Goal: Task Accomplishment & Management: Manage account settings

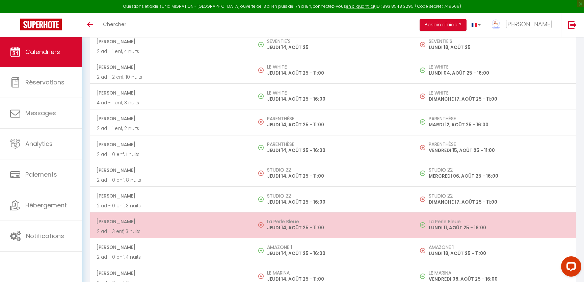
scroll to position [1044, 0]
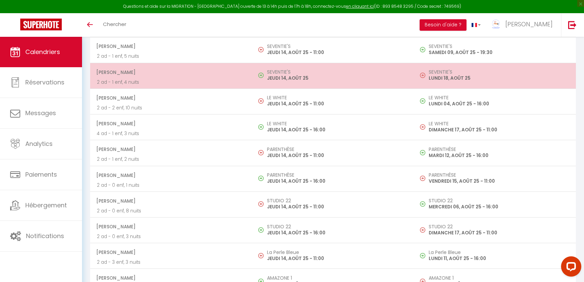
click at [286, 69] on h5 "SEVENTIE'S" at bounding box center [337, 71] width 141 height 5
select select "KO"
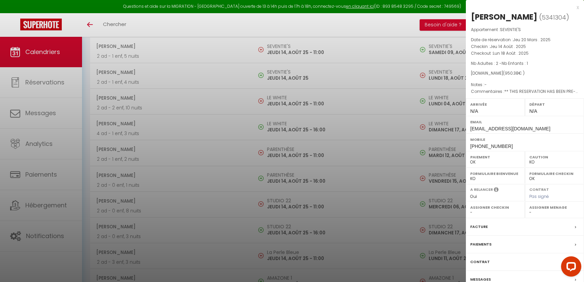
click at [301, 107] on div at bounding box center [292, 141] width 584 height 282
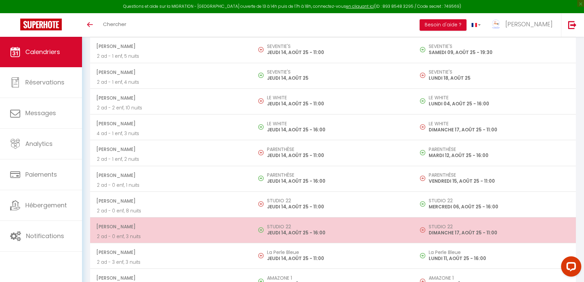
click at [280, 229] on p "JEUDI 14, AOÛT 25 - 16:00" at bounding box center [337, 232] width 141 height 7
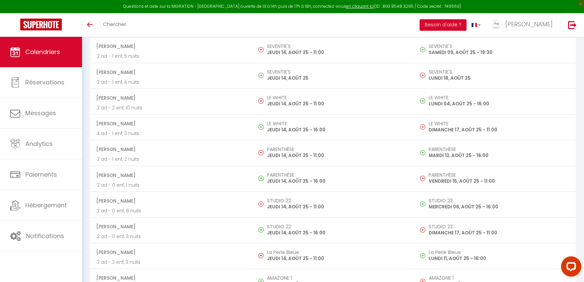
select select "1"
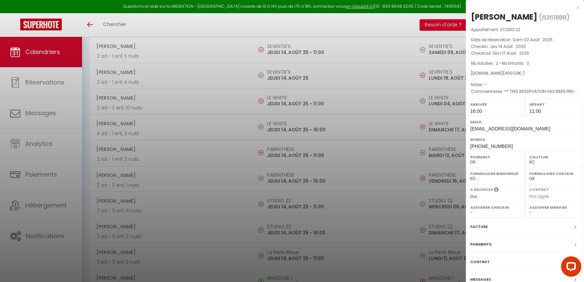
click at [309, 159] on div at bounding box center [292, 141] width 584 height 282
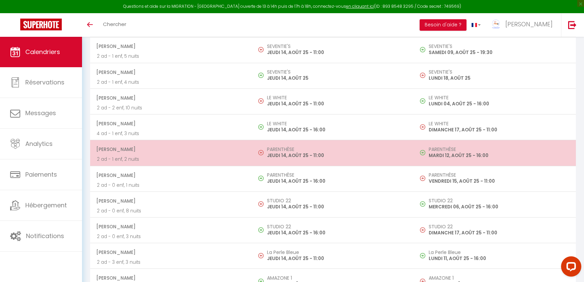
scroll to position [1014, 0]
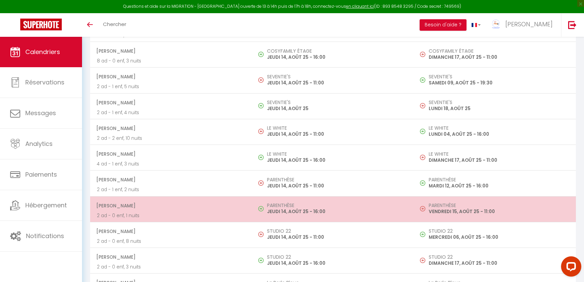
click at [292, 203] on h5 "PARENTHÈSE" at bounding box center [337, 205] width 141 height 5
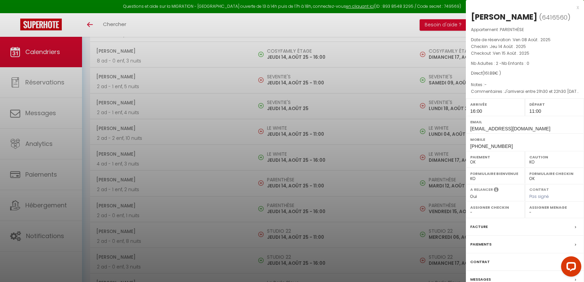
click at [300, 169] on div at bounding box center [292, 141] width 584 height 282
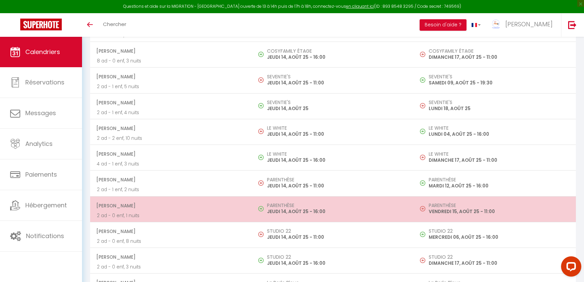
click at [289, 203] on h5 "PARENTHÈSE" at bounding box center [337, 205] width 141 height 5
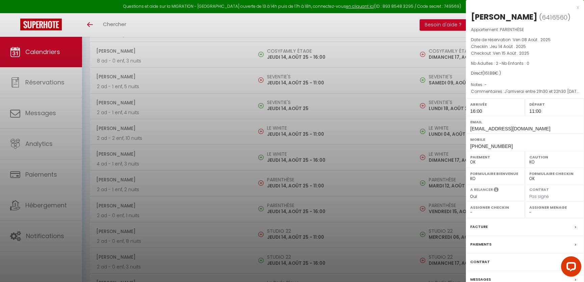
click at [291, 188] on div at bounding box center [292, 141] width 584 height 282
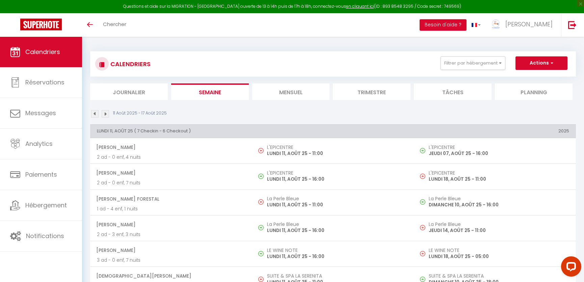
scroll to position [123, 0]
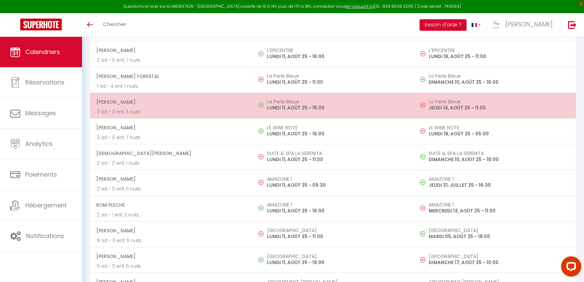
click at [297, 104] on p "LUNDI 11, AOÛT 25 - 16:00" at bounding box center [337, 107] width 141 height 7
select select "OK"
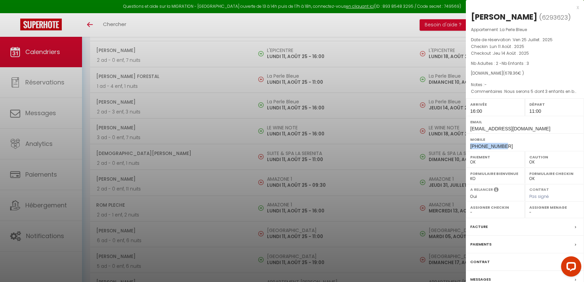
drag, startPoint x: 503, startPoint y: 144, endPoint x: 466, endPoint y: 145, distance: 37.2
click at [466, 145] on div "Mobile [PHONE_NUMBER]" at bounding box center [525, 142] width 118 height 18
copy span "[PHONE_NUMBER]"
click at [172, 73] on div at bounding box center [292, 141] width 584 height 282
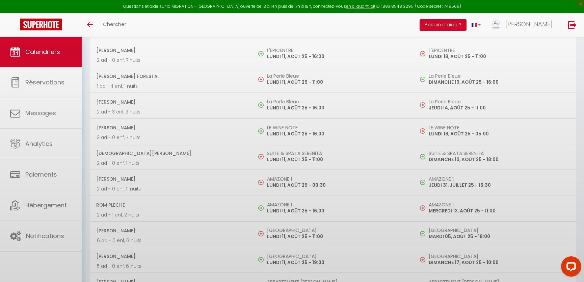
scroll to position [0, 0]
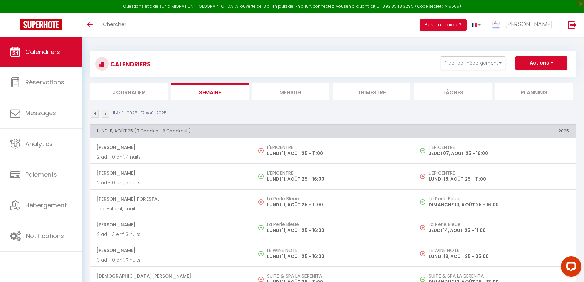
click at [272, 87] on li "Mensuel" at bounding box center [291, 91] width 78 height 17
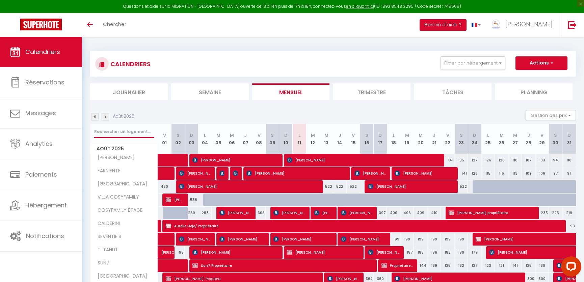
click at [141, 131] on input "text" at bounding box center [124, 132] width 60 height 12
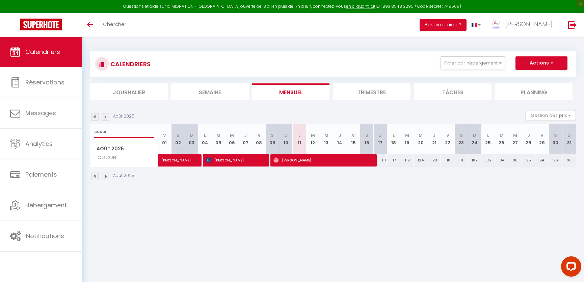
type input "cocon"
click at [264, 162] on span "[PERSON_NAME]" at bounding box center [235, 160] width 58 height 13
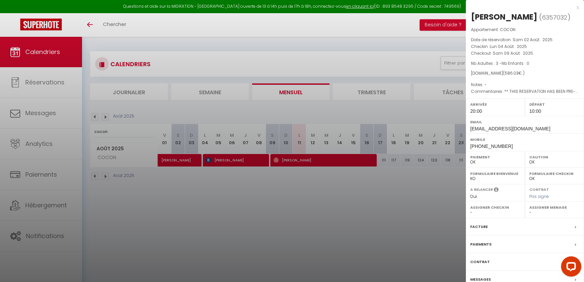
click at [281, 205] on div at bounding box center [292, 141] width 584 height 282
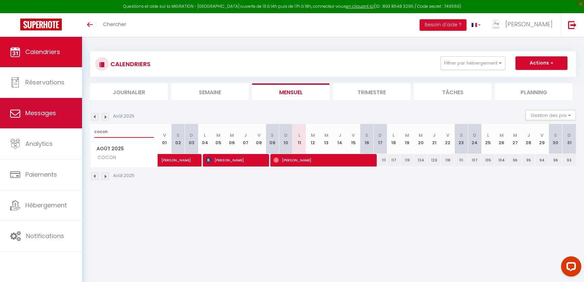
drag, startPoint x: 108, startPoint y: 131, endPoint x: 81, endPoint y: 127, distance: 27.8
click at [81, 127] on div "Questions et aide sur la MIGRATION - [GEOGRAPHIC_DATA] ouverte de 13 à 14h puis…" at bounding box center [292, 116] width 584 height 158
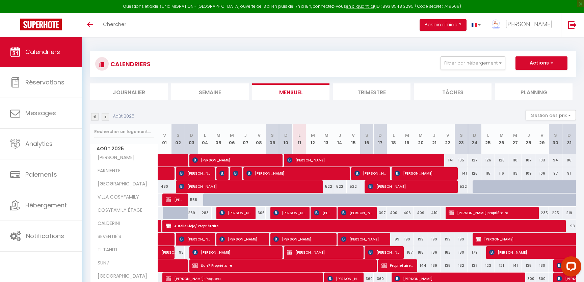
click at [223, 91] on li "Semaine" at bounding box center [210, 91] width 78 height 17
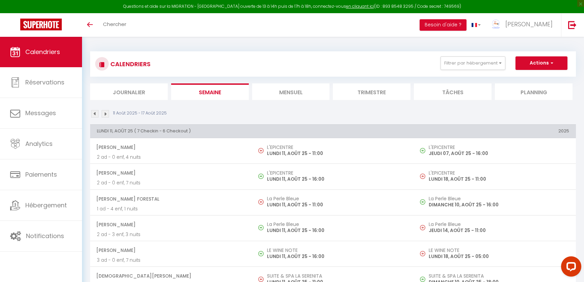
click at [282, 92] on li "Mensuel" at bounding box center [291, 91] width 78 height 17
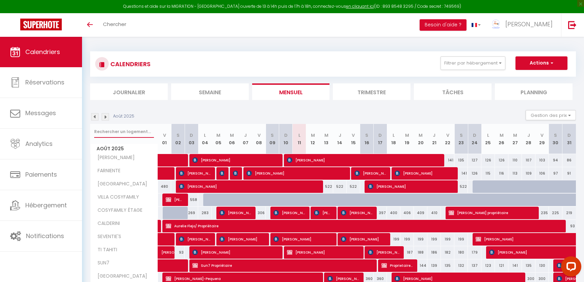
click at [148, 130] on input "text" at bounding box center [124, 132] width 60 height 12
type input "elegan"
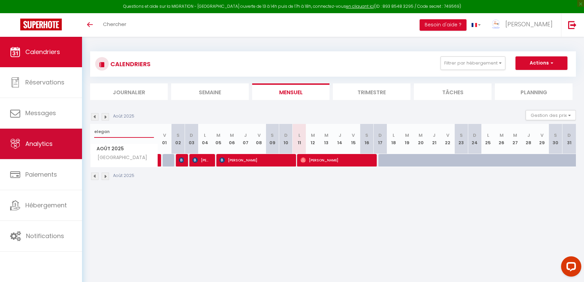
drag, startPoint x: 119, startPoint y: 135, endPoint x: 75, endPoint y: 139, distance: 43.7
click at [75, 139] on div "Questions et aide sur la MIGRATION - [GEOGRAPHIC_DATA] ouverte de 13 à 14h puis…" at bounding box center [292, 116] width 584 height 158
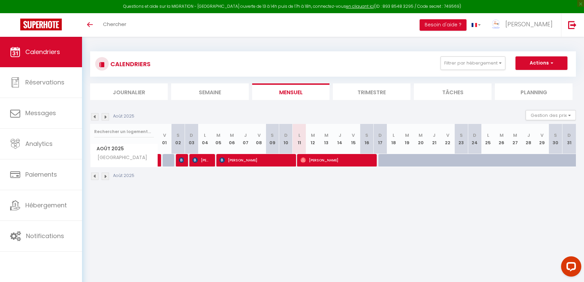
click at [206, 94] on li "Semaine" at bounding box center [210, 91] width 78 height 17
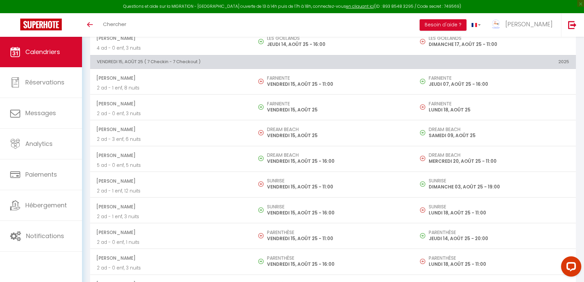
scroll to position [1443, 0]
